Goal: Communication & Community: Answer question/provide support

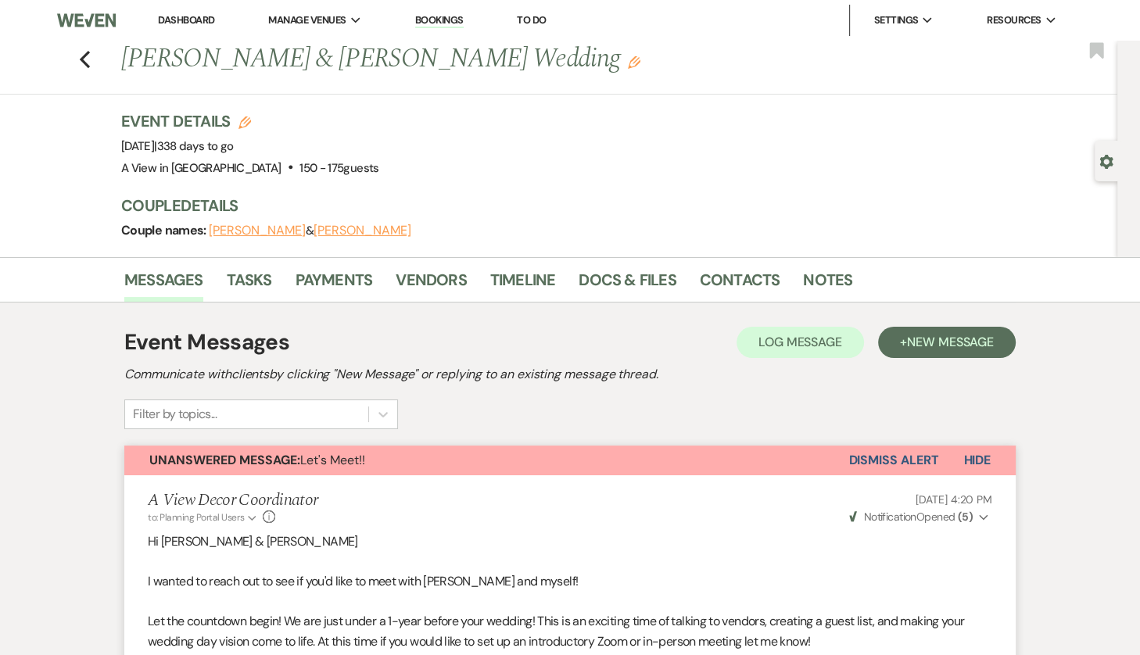
click at [177, 31] on li "Dashboard" at bounding box center [186, 20] width 72 height 31
click at [177, 23] on link "Dashboard" at bounding box center [186, 19] width 56 height 13
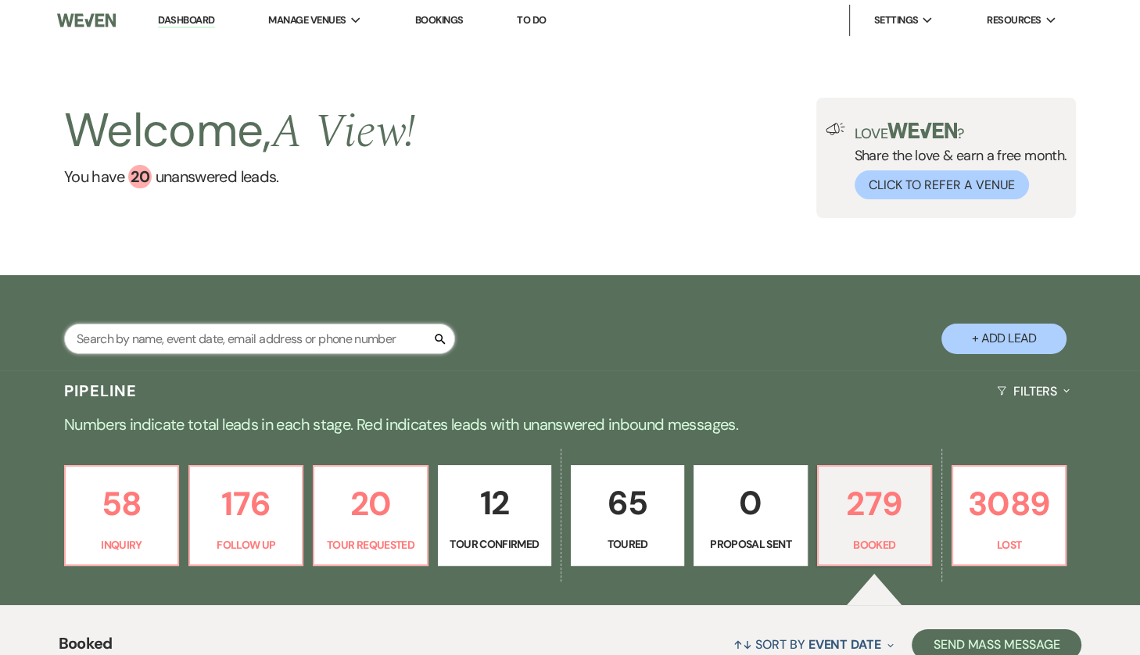
click at [210, 342] on input "text" at bounding box center [259, 339] width 391 height 30
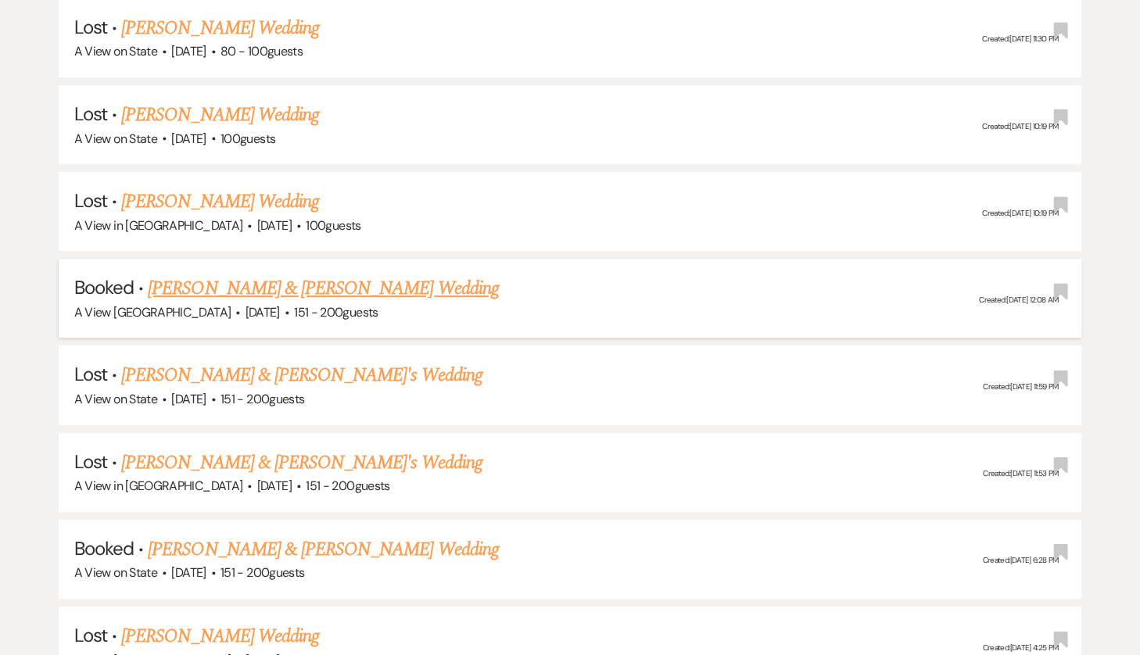
scroll to position [518, 0]
type input "[PERSON_NAME]"
click at [294, 542] on link "[PERSON_NAME] & [PERSON_NAME] Wedding" at bounding box center [323, 549] width 350 height 28
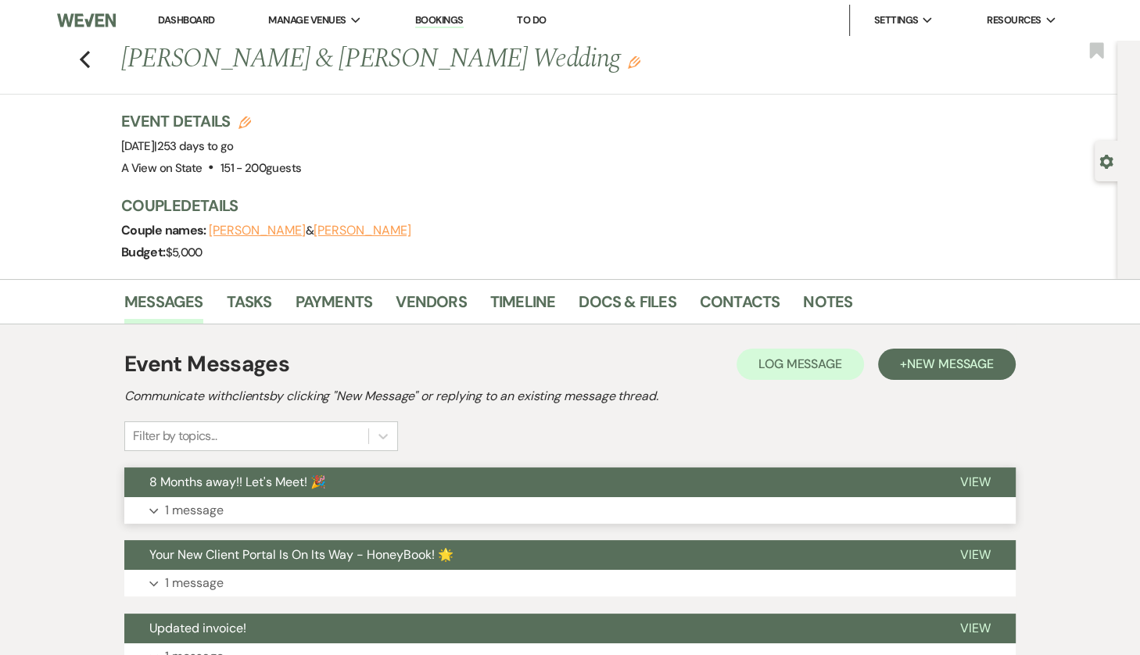
click at [430, 487] on button "8 Months away!! Let's Meet! 🎉" at bounding box center [529, 482] width 811 height 30
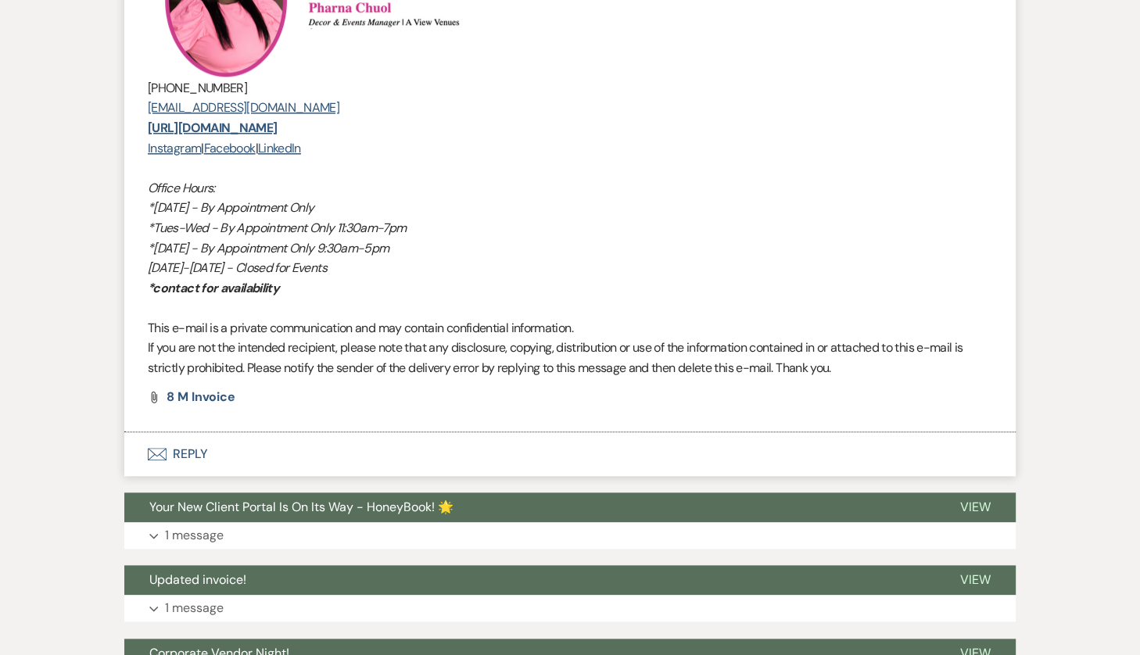
scroll to position [1429, 0]
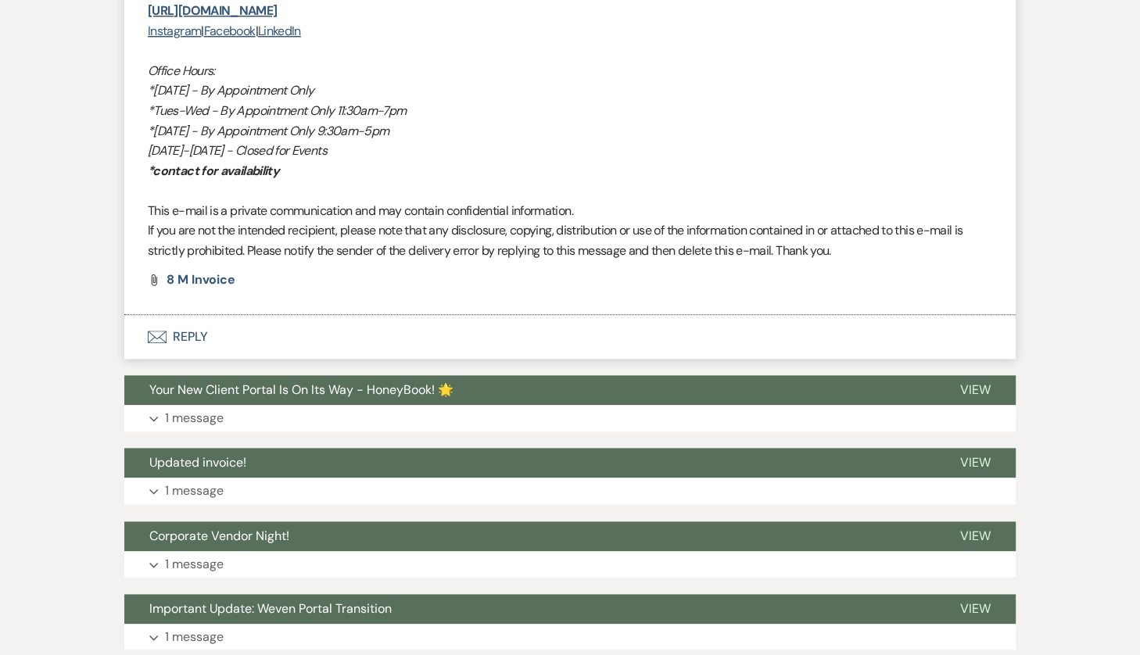
click at [253, 341] on button "Envelope Reply" at bounding box center [569, 337] width 891 height 44
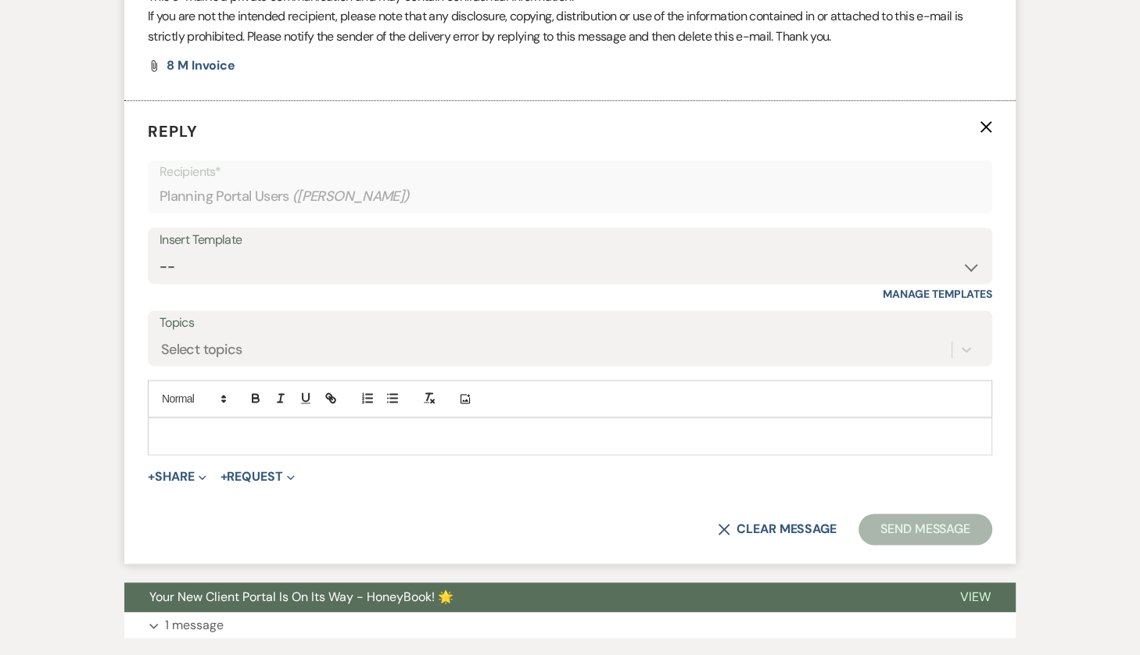
scroll to position [1645, 0]
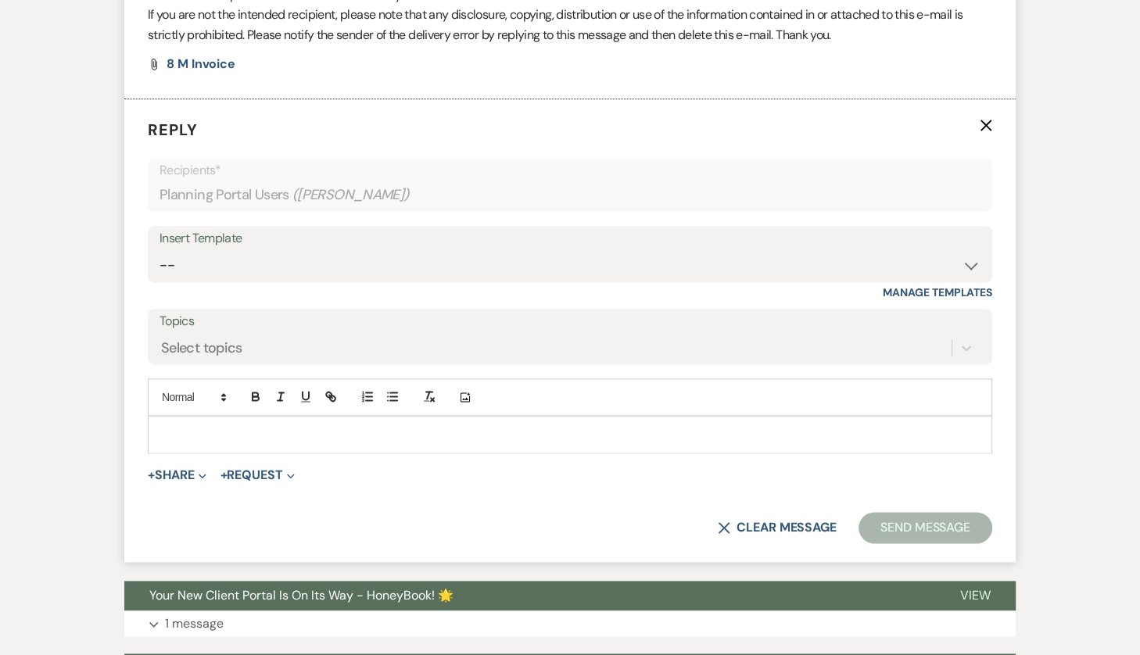
click at [295, 419] on div at bounding box center [570, 435] width 843 height 36
